Goal: Information Seeking & Learning: Learn about a topic

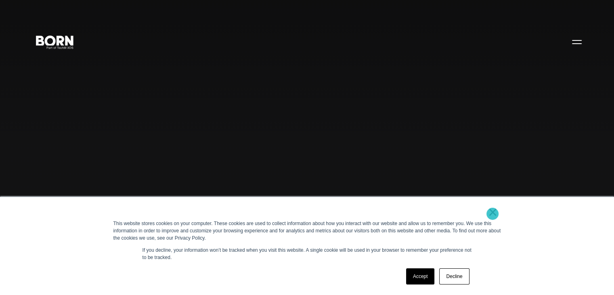
click at [492, 213] on link "×" at bounding box center [493, 211] width 10 height 7
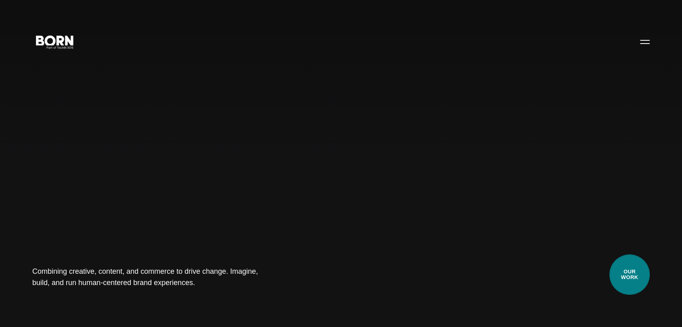
click at [613, 268] on link "Our Work" at bounding box center [629, 275] width 40 height 40
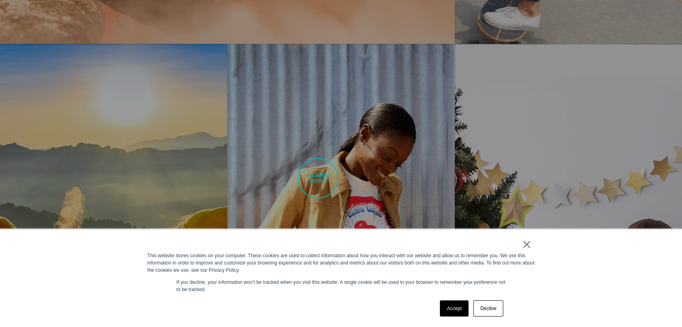
scroll to position [762, 0]
click at [453, 312] on link "Accept" at bounding box center [454, 309] width 29 height 16
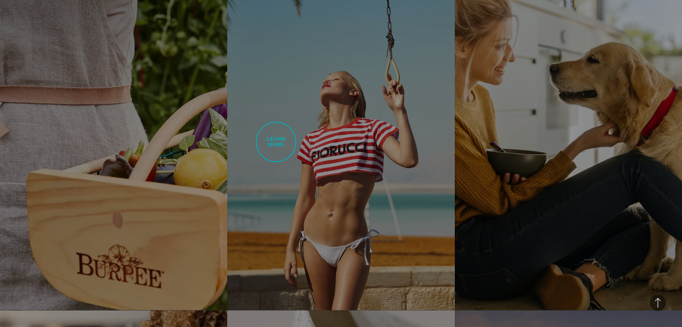
scroll to position [1703, 0]
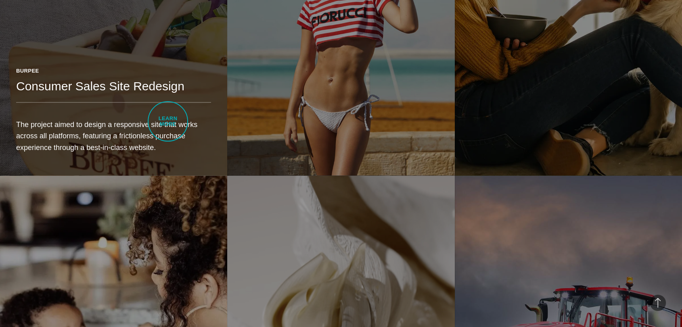
click at [168, 121] on p "The project aimed to design a responsive site that works across all platforms, …" at bounding box center [113, 136] width 195 height 34
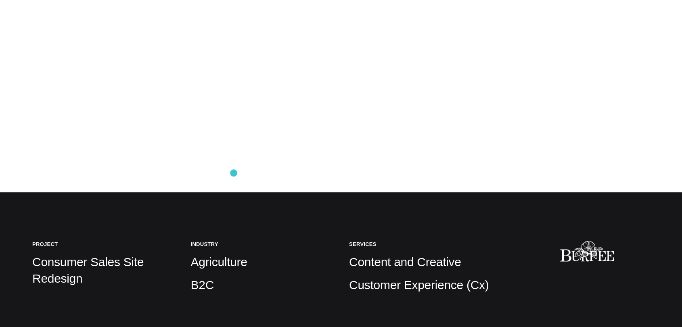
scroll to position [134, 0]
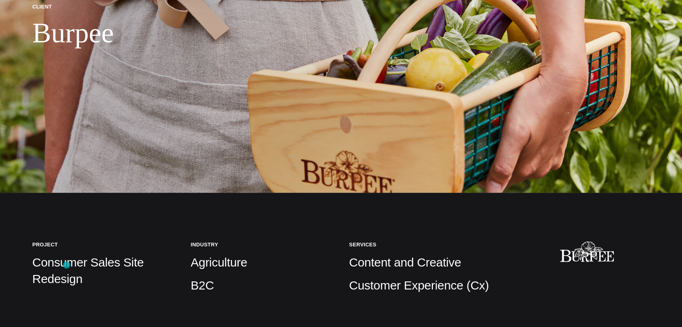
click at [67, 265] on p "Consumer Sales Site Redesign" at bounding box center [103, 271] width 142 height 32
click at [289, 79] on img at bounding box center [341, 29] width 682 height 327
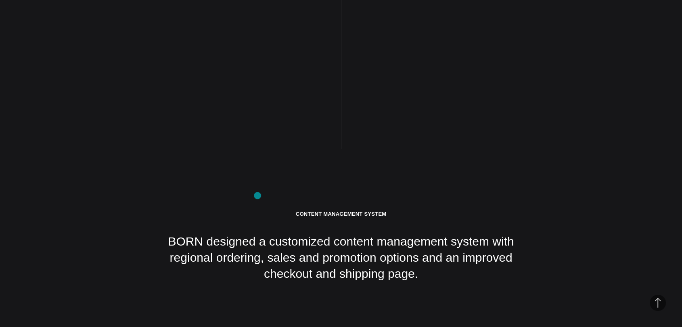
scroll to position [3093, 0]
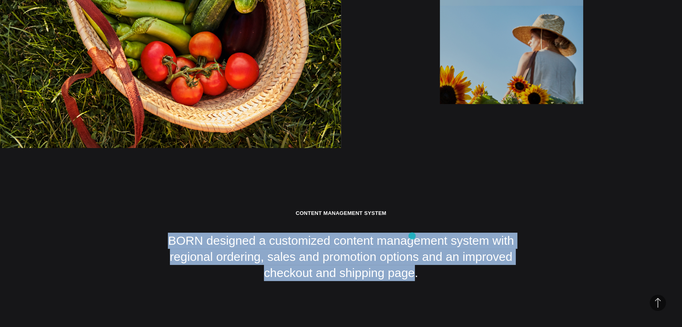
drag, startPoint x: 175, startPoint y: 194, endPoint x: 412, endPoint y: 236, distance: 240.0
click at [412, 236] on p "BORN designed a customized content management system with regional ordering, sa…" at bounding box center [340, 257] width 363 height 49
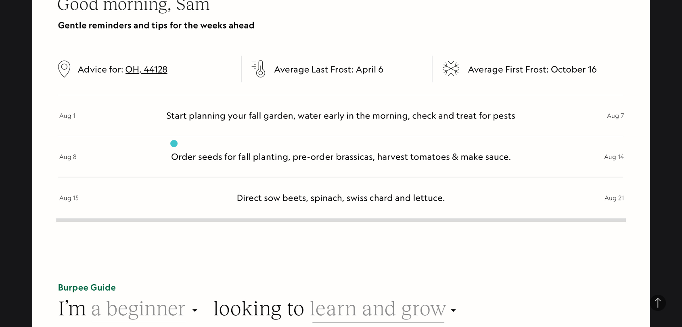
scroll to position [3496, 0]
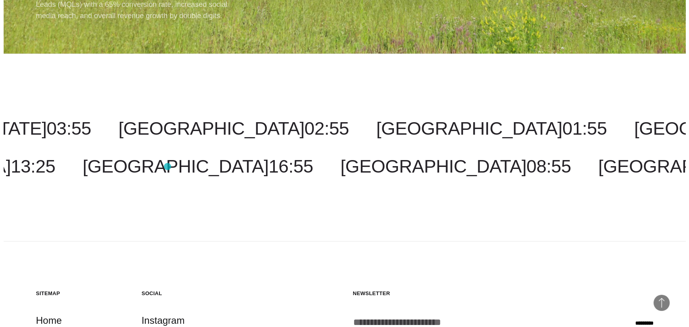
scroll to position [5379, 0]
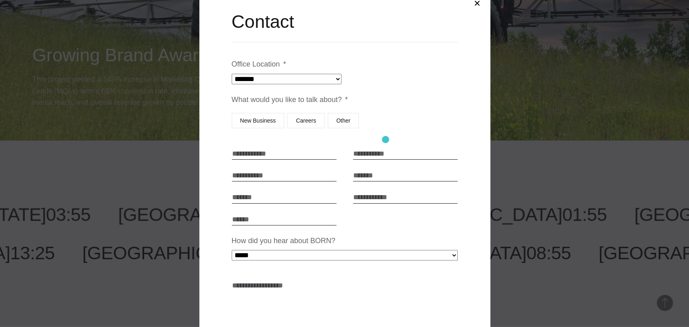
scroll to position [0, 0]
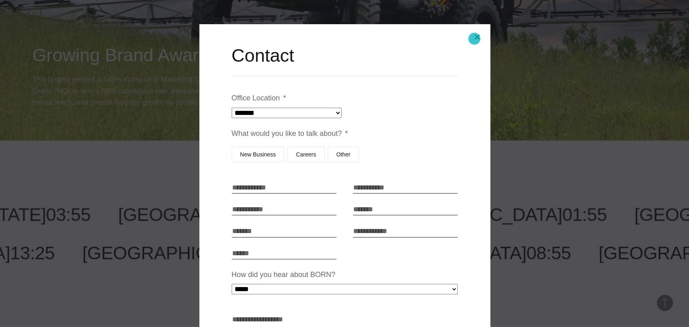
click at [474, 39] on button "Close modal" at bounding box center [476, 36] width 19 height 19
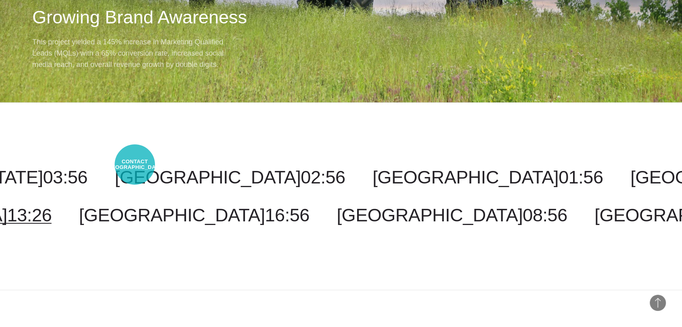
select select "*********"
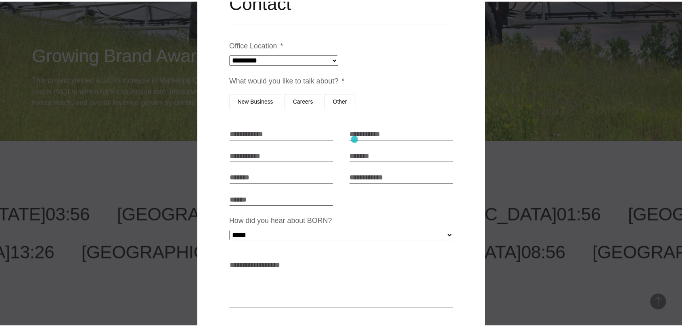
scroll to position [90, 0]
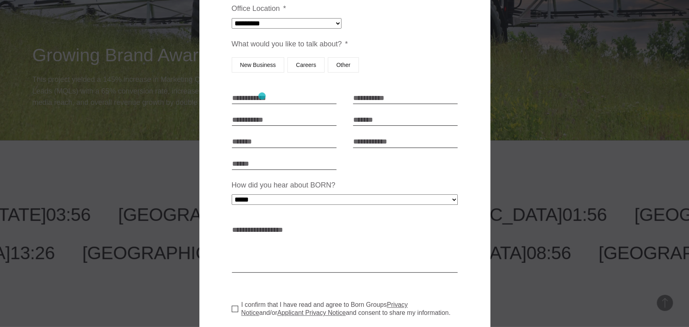
click at [262, 96] on input "First Name * *" at bounding box center [284, 98] width 105 height 12
click at [554, 77] on div at bounding box center [344, 163] width 689 height 327
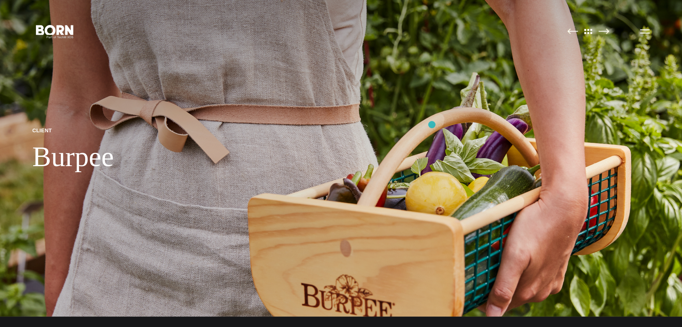
scroll to position [0, 0]
